Goal: Transaction & Acquisition: Download file/media

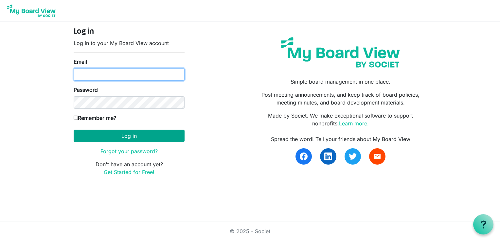
type input "sdaniels@habitatcorning.org"
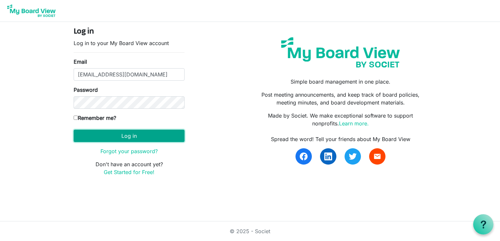
click at [124, 135] on button "Log in" at bounding box center [129, 136] width 111 height 12
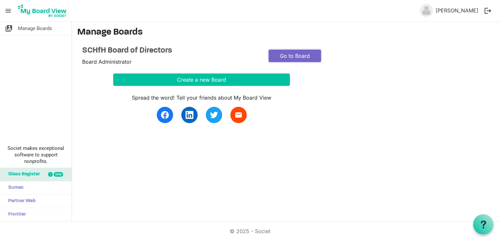
click at [293, 54] on link "Go to Board" at bounding box center [294, 56] width 52 height 12
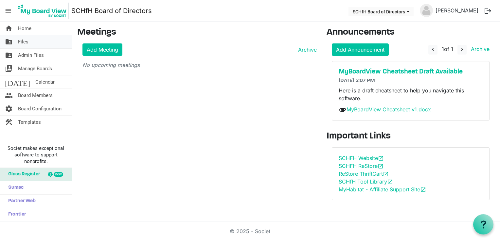
click at [26, 42] on span "Files" at bounding box center [23, 41] width 10 height 13
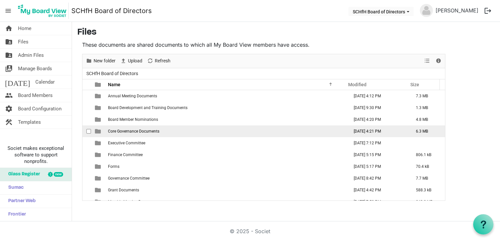
scroll to position [19, 0]
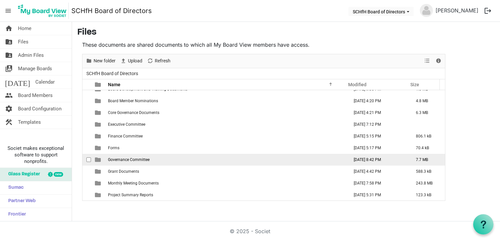
click at [151, 159] on td "Governance Committee" at bounding box center [226, 160] width 241 height 12
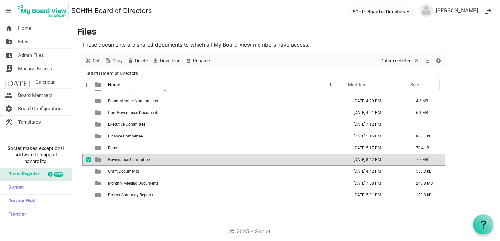
click at [151, 159] on td "Governance Committee" at bounding box center [226, 160] width 241 height 12
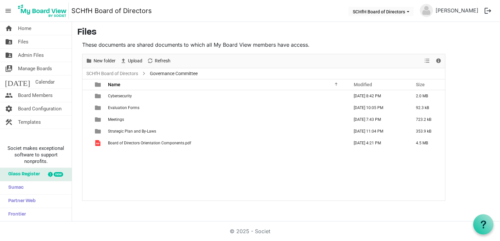
scroll to position [0, 0]
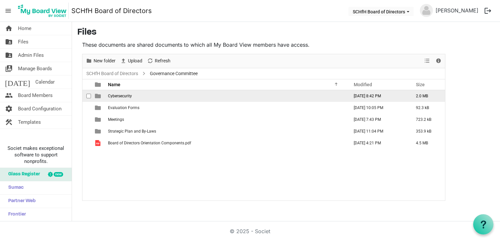
click at [127, 98] on td "Cybersecurity" at bounding box center [226, 96] width 241 height 12
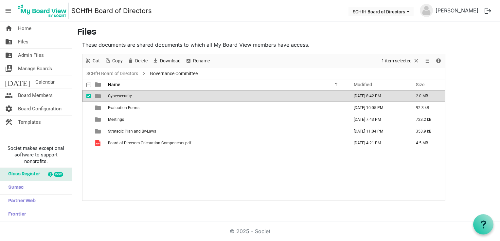
click at [127, 98] on td "Cybersecurity" at bounding box center [226, 96] width 241 height 12
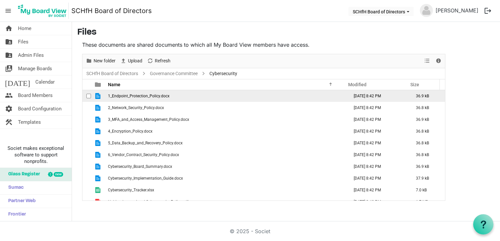
click at [138, 96] on span "1_Endpoint_Protection_Policy.docx" at bounding box center [138, 96] width 61 height 5
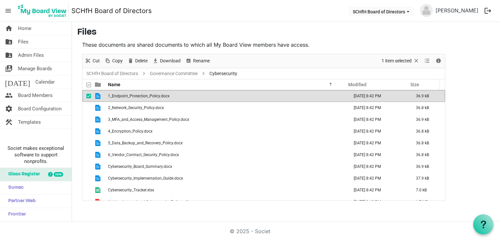
click at [138, 96] on span "1_Endpoint_Protection_Policy.docx" at bounding box center [138, 96] width 61 height 5
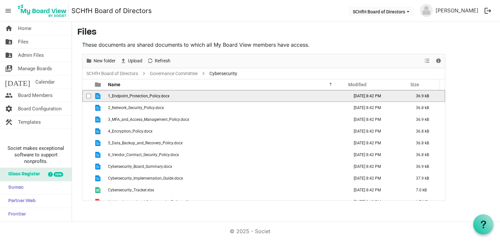
click at [138, 96] on span "1_Endpoint_Protection_Policy.docx" at bounding box center [138, 96] width 61 height 5
